Goal: Find contact information: Find contact information

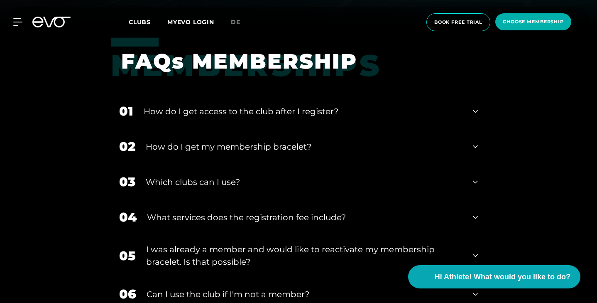
scroll to position [276, 0]
click at [186, 184] on div "Which clubs can I use?" at bounding box center [304, 181] width 317 height 12
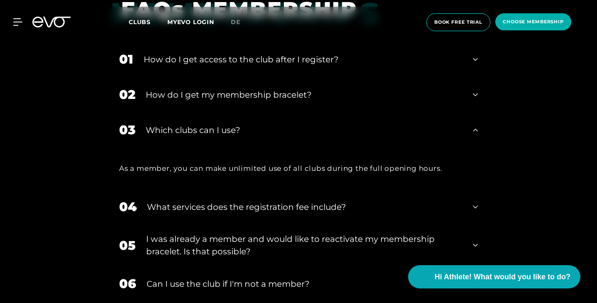
scroll to position [329, 0]
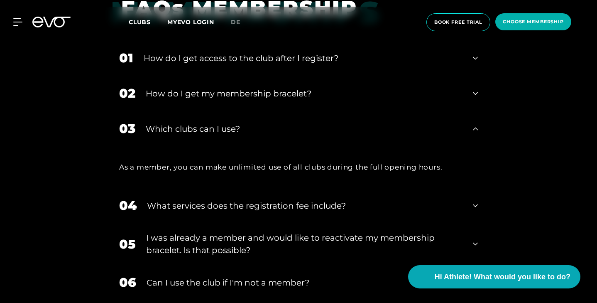
click at [162, 130] on div "Which clubs can I use?" at bounding box center [304, 129] width 317 height 12
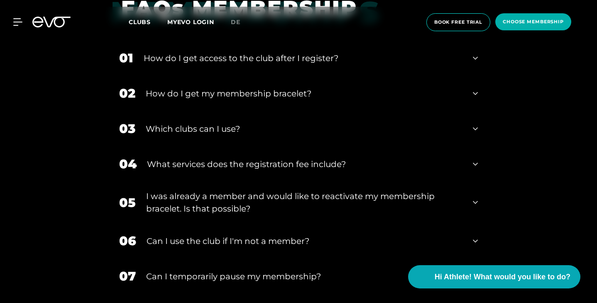
click at [162, 130] on div "Which clubs can I use?" at bounding box center [304, 129] width 317 height 12
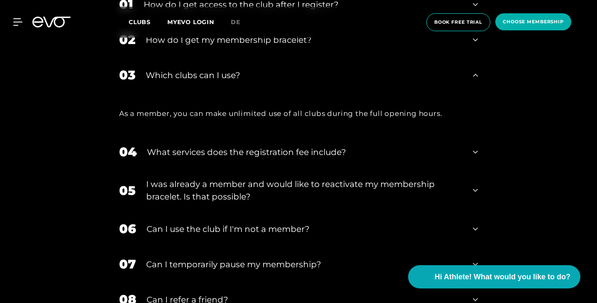
scroll to position [387, 0]
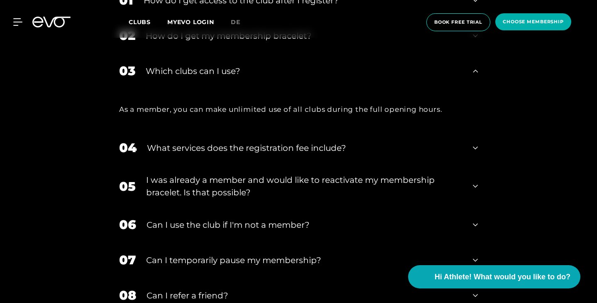
click at [179, 218] on div "Can I use the club if I'm not a member?" at bounding box center [305, 224] width 316 height 12
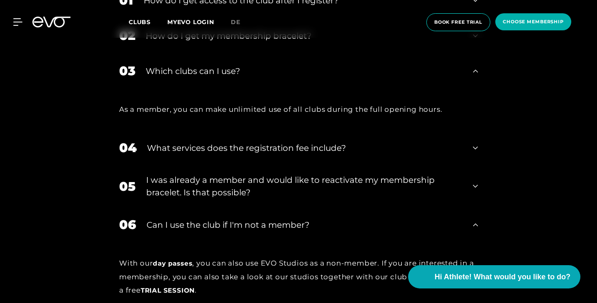
scroll to position [416, 0]
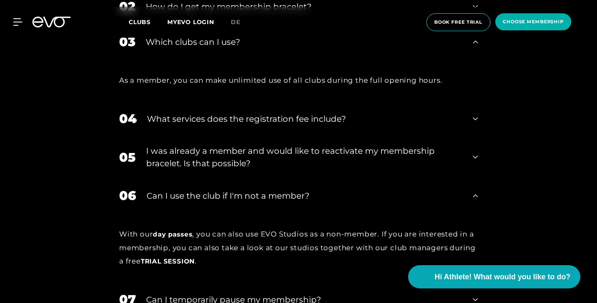
click at [215, 193] on div "Can I use the club if I'm not a member?" at bounding box center [305, 195] width 316 height 12
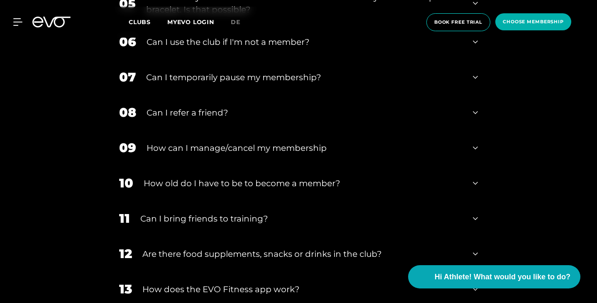
scroll to position [584, 0]
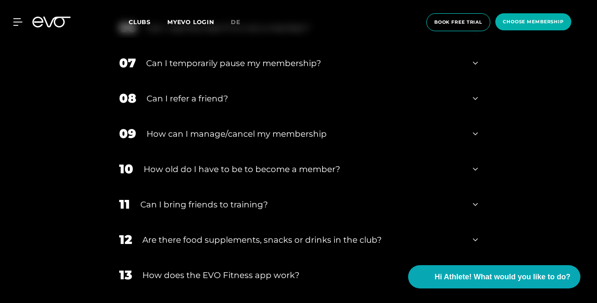
click at [206, 201] on div "Can I bring friends to training?" at bounding box center [301, 204] width 322 height 12
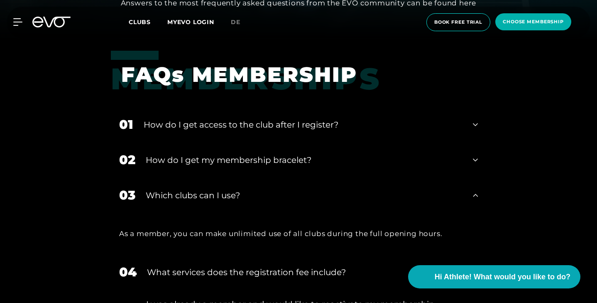
scroll to position [261, 0]
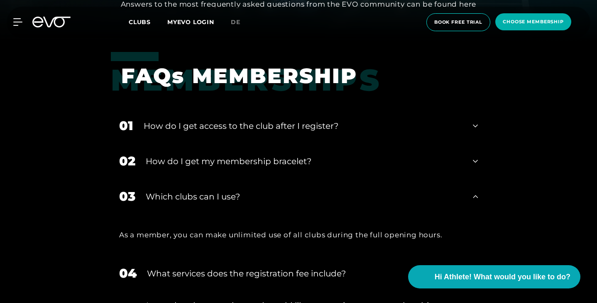
click at [163, 165] on div "How do I get my membership bracelet?" at bounding box center [304, 161] width 317 height 12
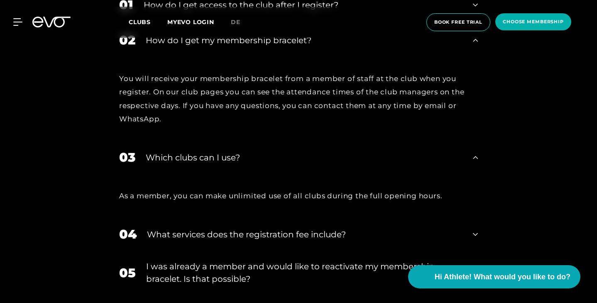
scroll to position [382, 0]
click at [160, 152] on div "Which clubs can I use?" at bounding box center [304, 158] width 317 height 12
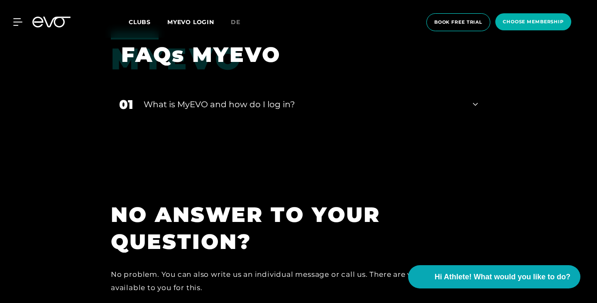
scroll to position [1955, 0]
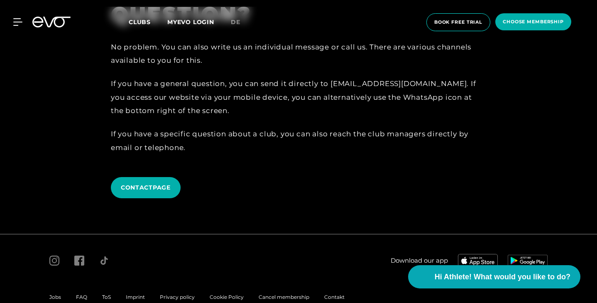
click at [329, 294] on span "Contakt" at bounding box center [334, 297] width 20 height 6
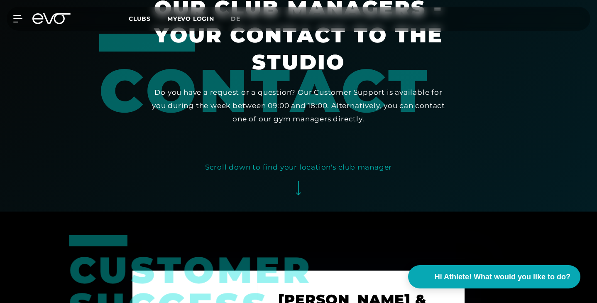
scroll to position [279, 0]
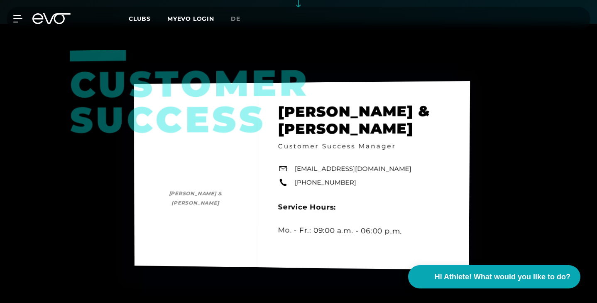
click at [332, 167] on div "Customer Success [PERSON_NAME] & [PERSON_NAME] [PERSON_NAME] & [PERSON_NAME] Cu…" at bounding box center [302, 175] width 336 height 189
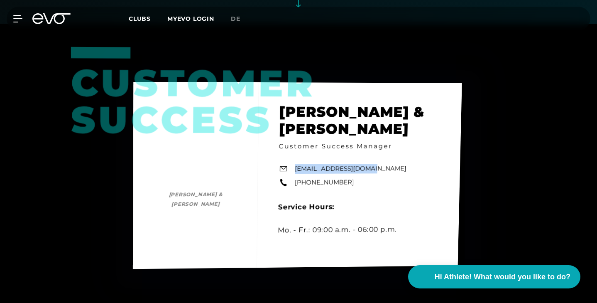
drag, startPoint x: 367, startPoint y: 167, endPoint x: 290, endPoint y: 168, distance: 77.3
click at [290, 168] on div "Customer Success [PERSON_NAME] & [PERSON_NAME] [PERSON_NAME] & [PERSON_NAME] Cu…" at bounding box center [297, 175] width 329 height 187
copy link "[EMAIL_ADDRESS][DOMAIN_NAME]"
